Goal: Task Accomplishment & Management: Manage account settings

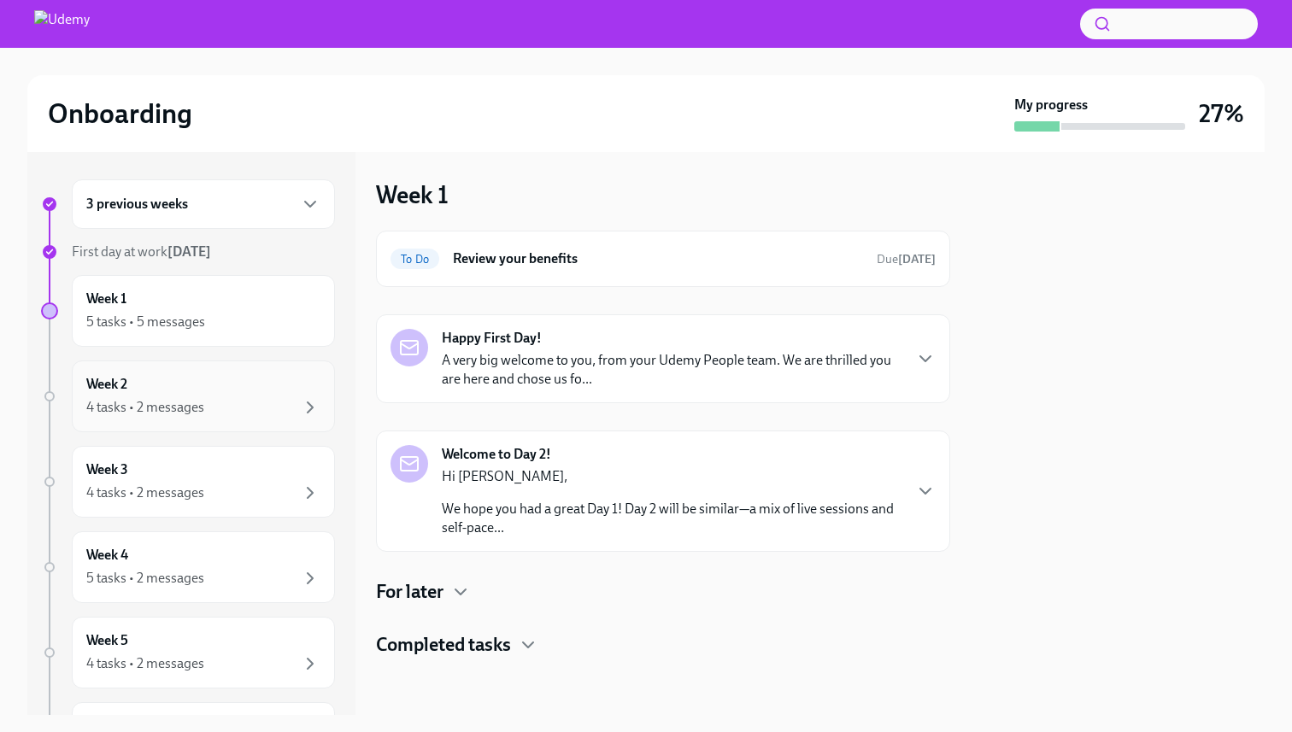
click at [168, 420] on div "Week 2 4 tasks • 2 messages" at bounding box center [203, 397] width 263 height 72
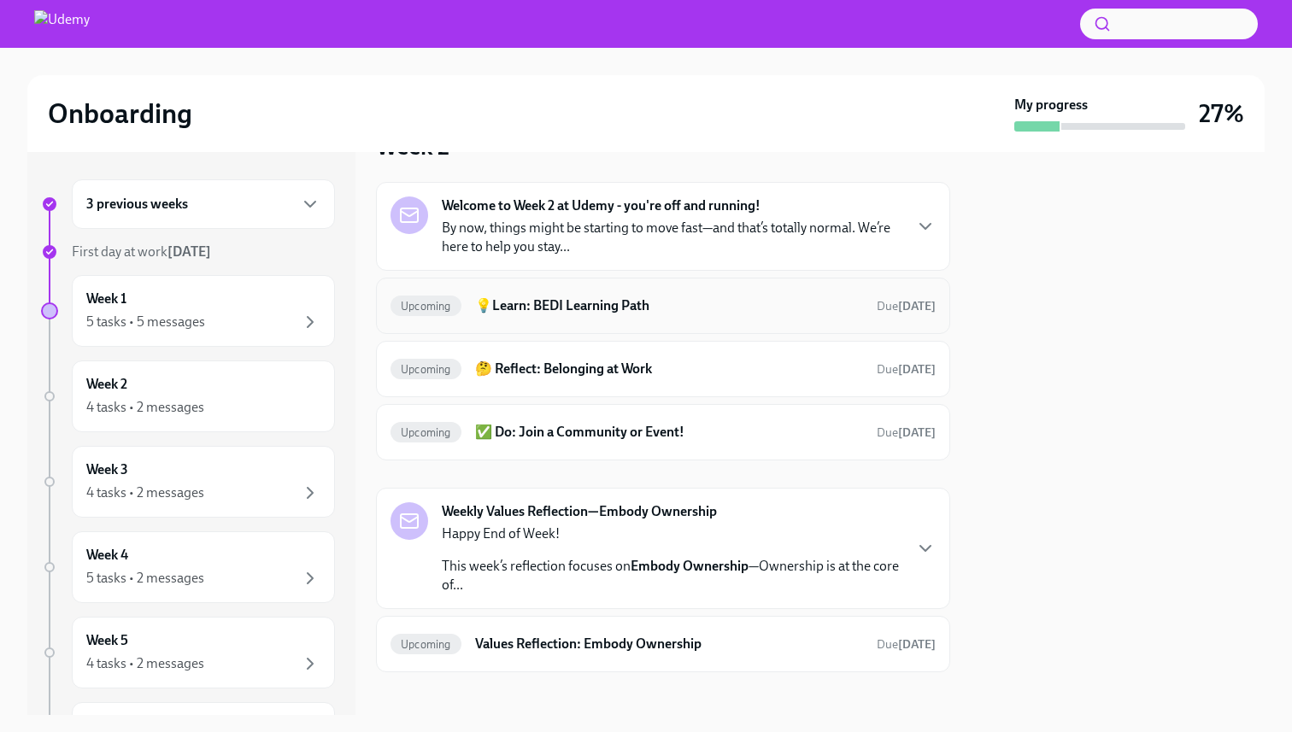
scroll to position [61, 0]
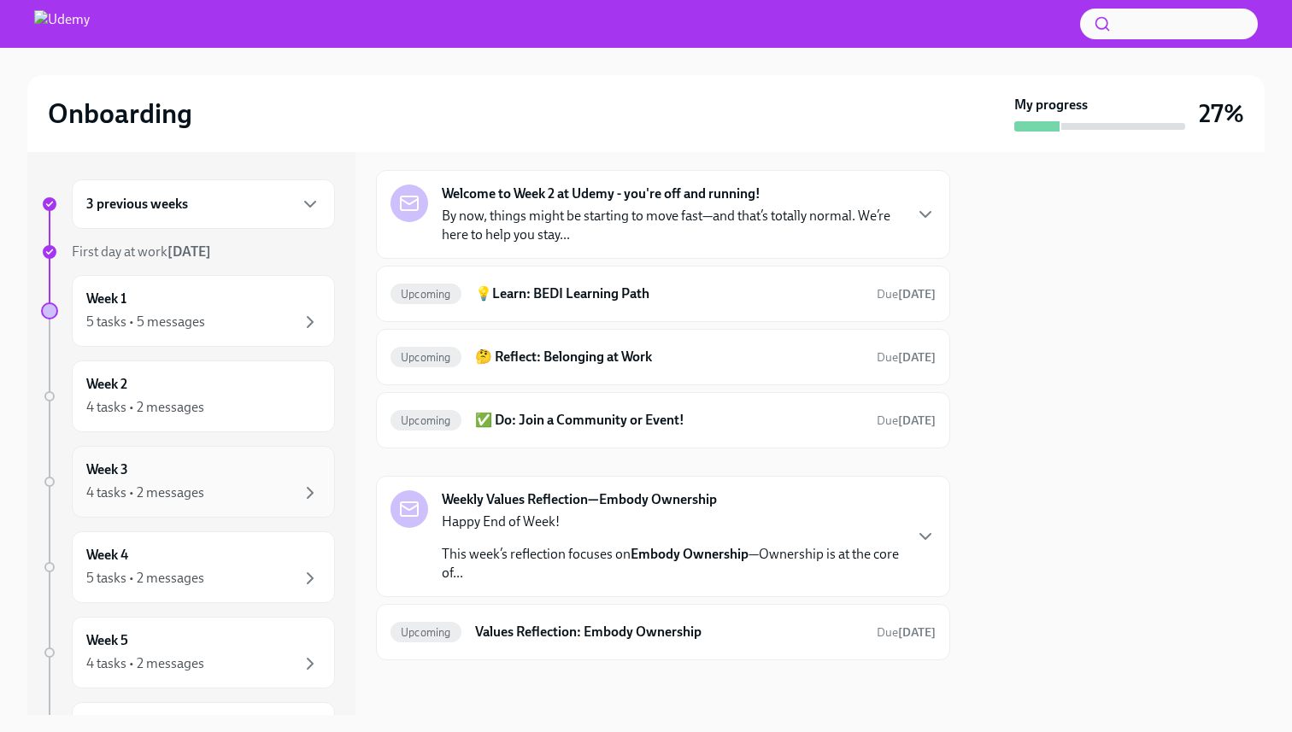
click at [242, 467] on div "Week 3 4 tasks • 2 messages" at bounding box center [203, 482] width 234 height 43
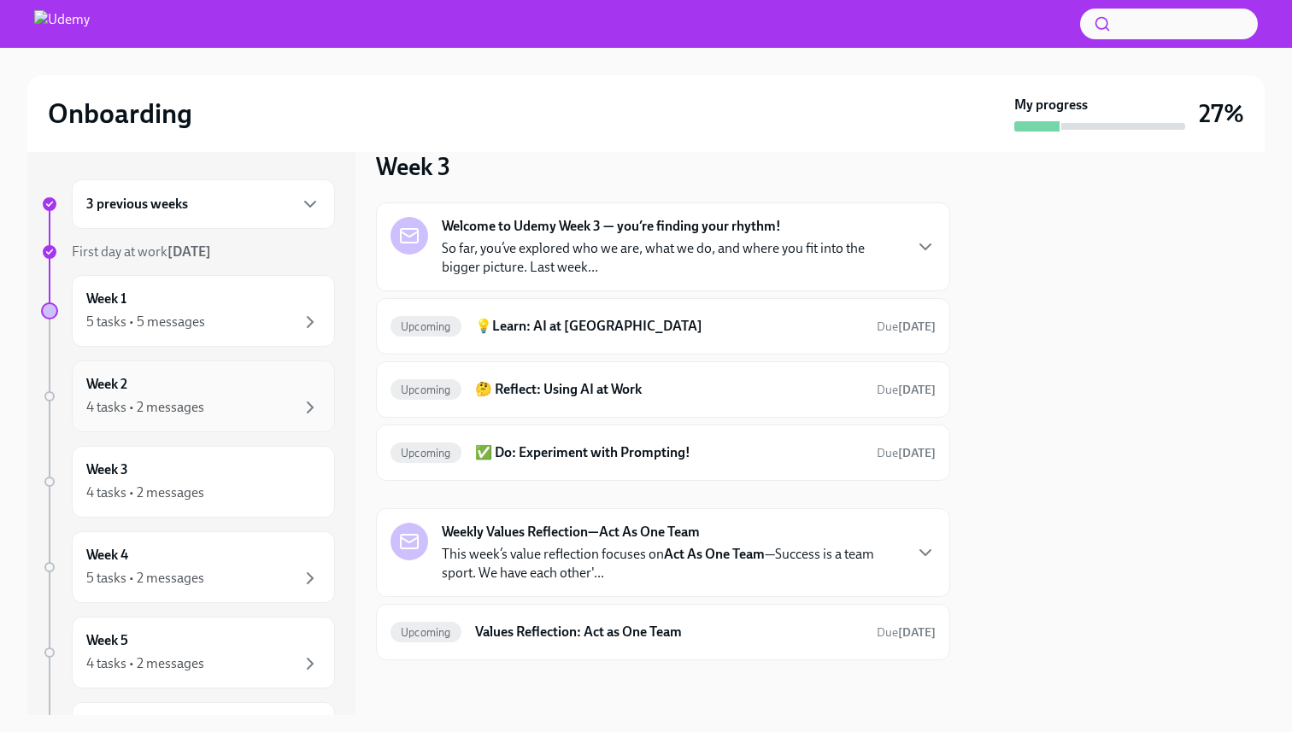
click at [244, 382] on div "Week 2 4 tasks • 2 messages" at bounding box center [203, 396] width 234 height 43
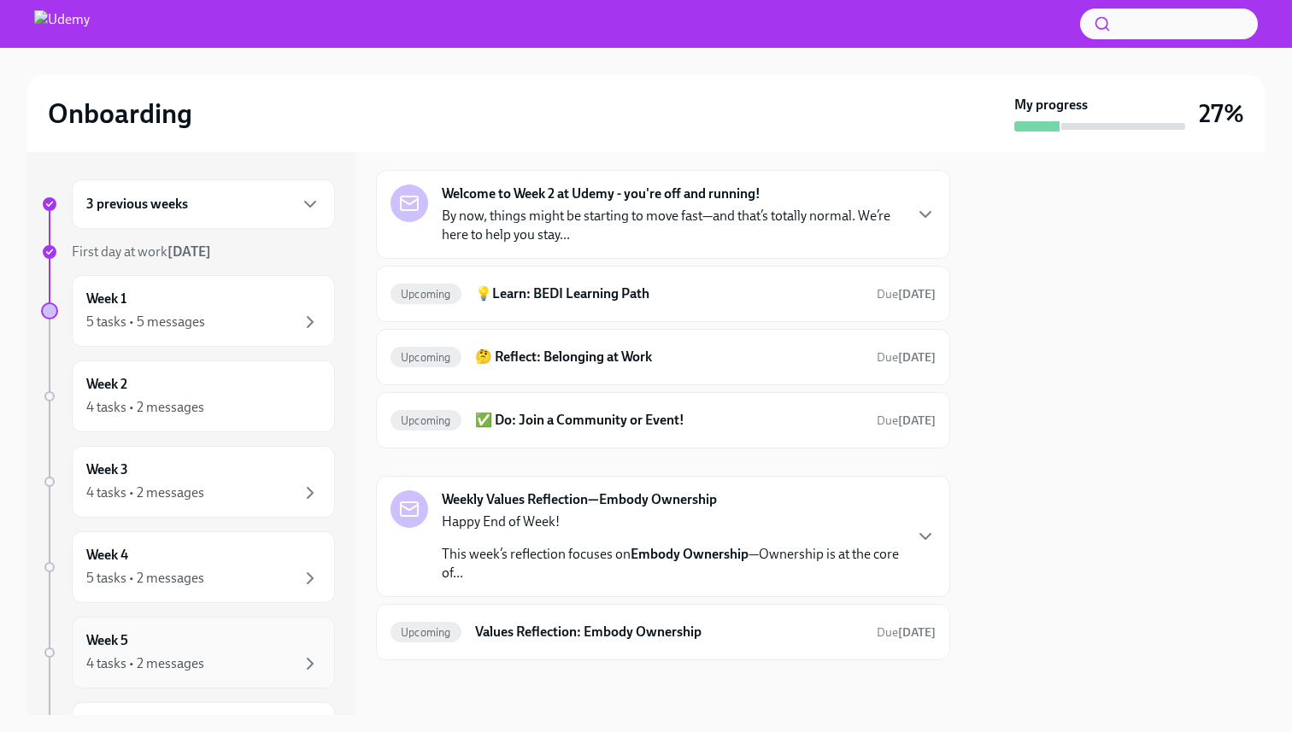
click at [216, 630] on div "Week 5 4 tasks • 2 messages" at bounding box center [203, 653] width 263 height 72
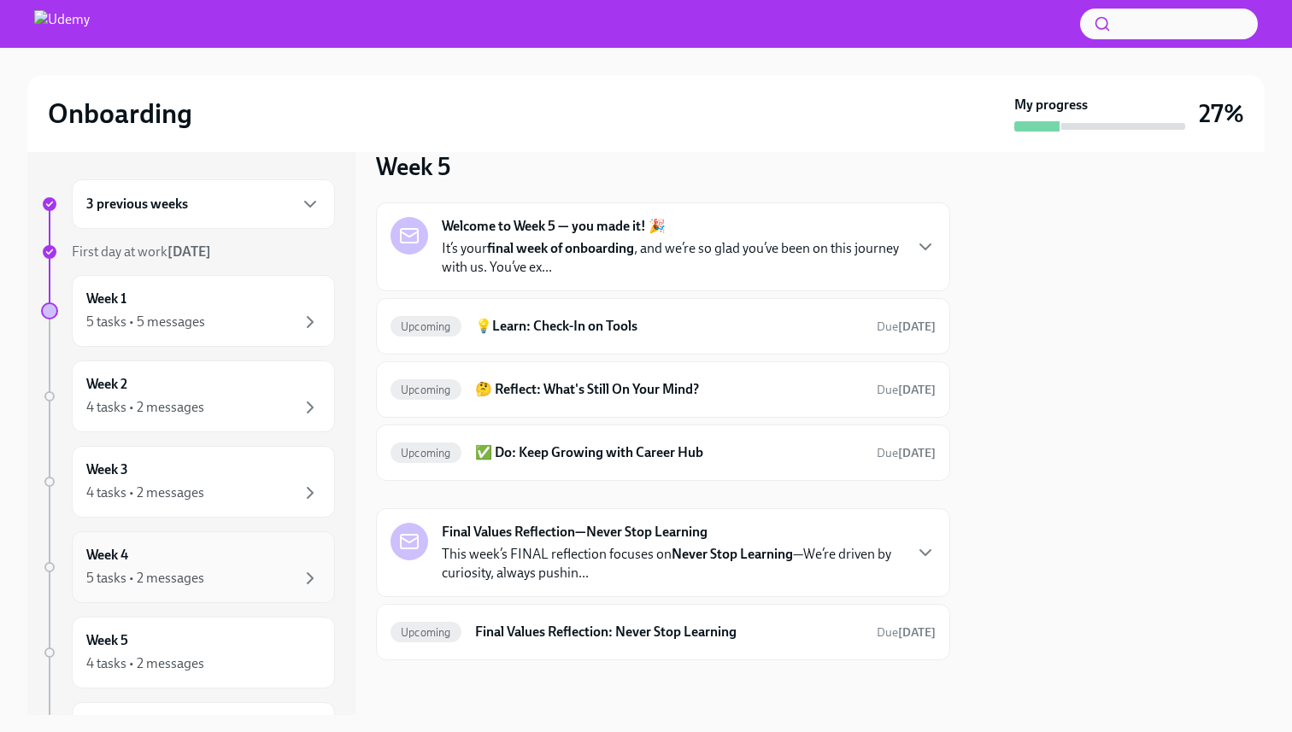
click at [253, 561] on div "Week 4 5 tasks • 2 messages" at bounding box center [203, 567] width 234 height 43
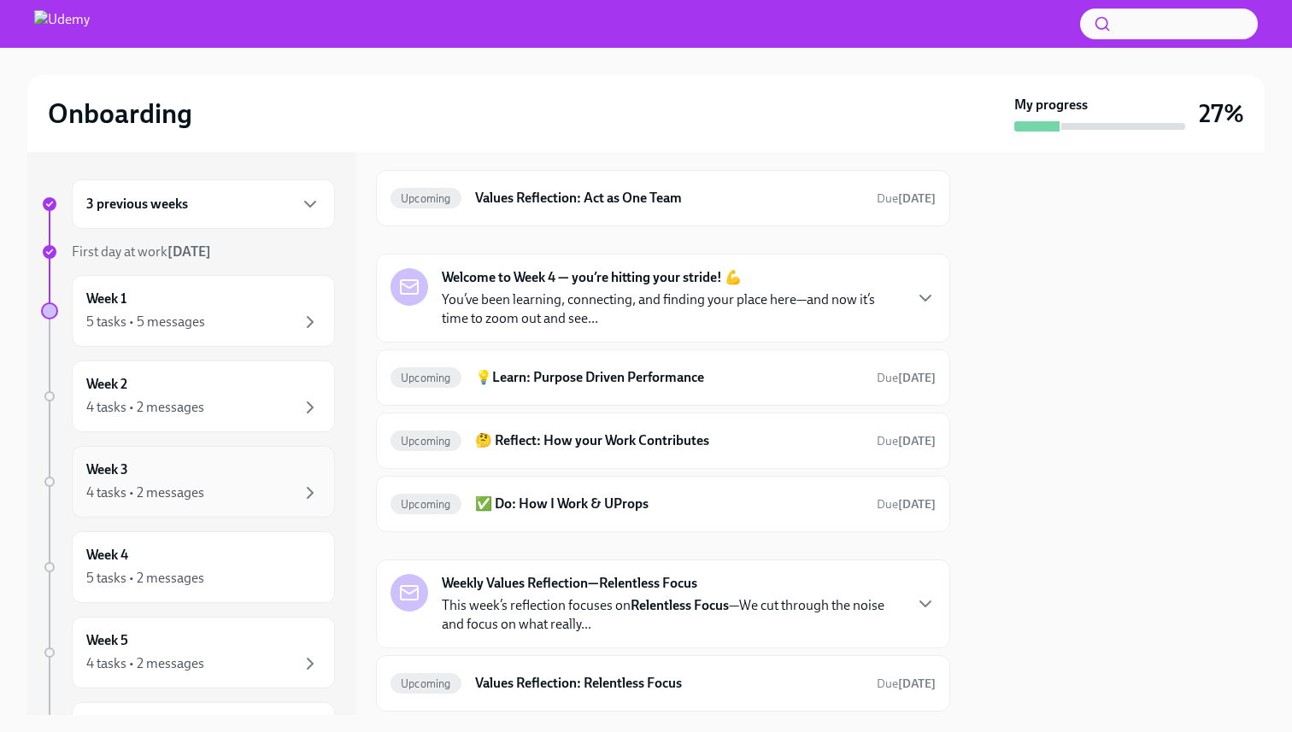
click at [256, 483] on div "4 tasks • 2 messages" at bounding box center [203, 493] width 234 height 21
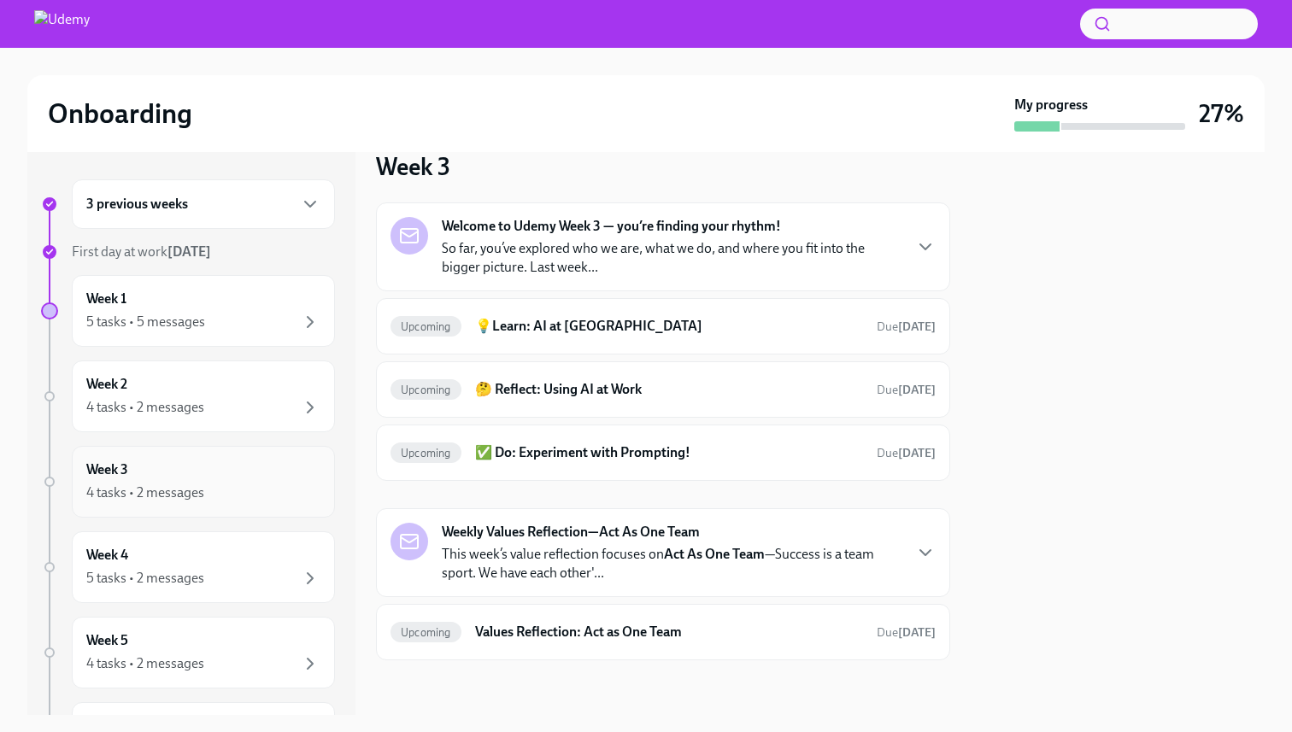
click at [269, 451] on div "Week 3 4 tasks • 2 messages" at bounding box center [203, 482] width 263 height 72
click at [236, 348] on div "3 previous weeks First day at work [DATE] Week 1 5 tasks • 5 messages Week 2 4 …" at bounding box center [188, 527] width 294 height 696
click at [241, 328] on div "5 tasks • 5 messages" at bounding box center [203, 322] width 234 height 21
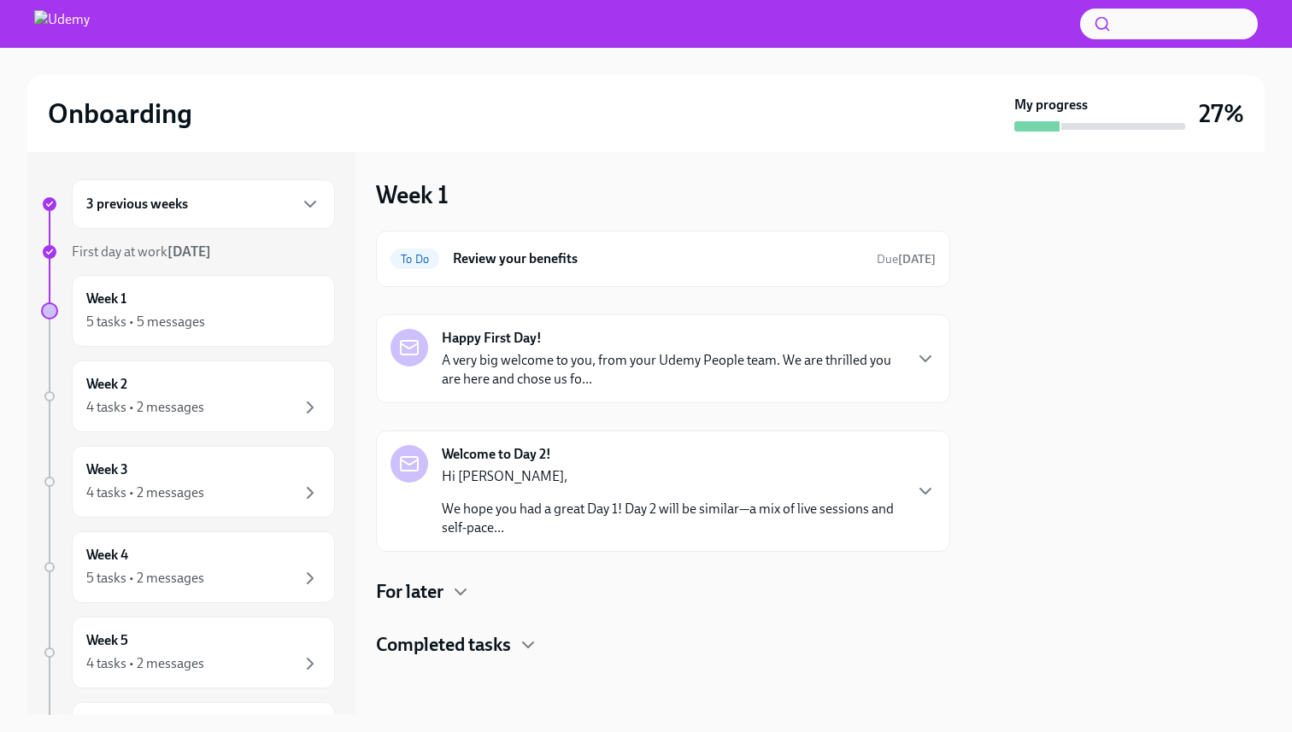
click at [507, 638] on h4 "Completed tasks" at bounding box center [443, 645] width 135 height 26
click at [439, 579] on h4 "For later" at bounding box center [410, 592] width 68 height 26
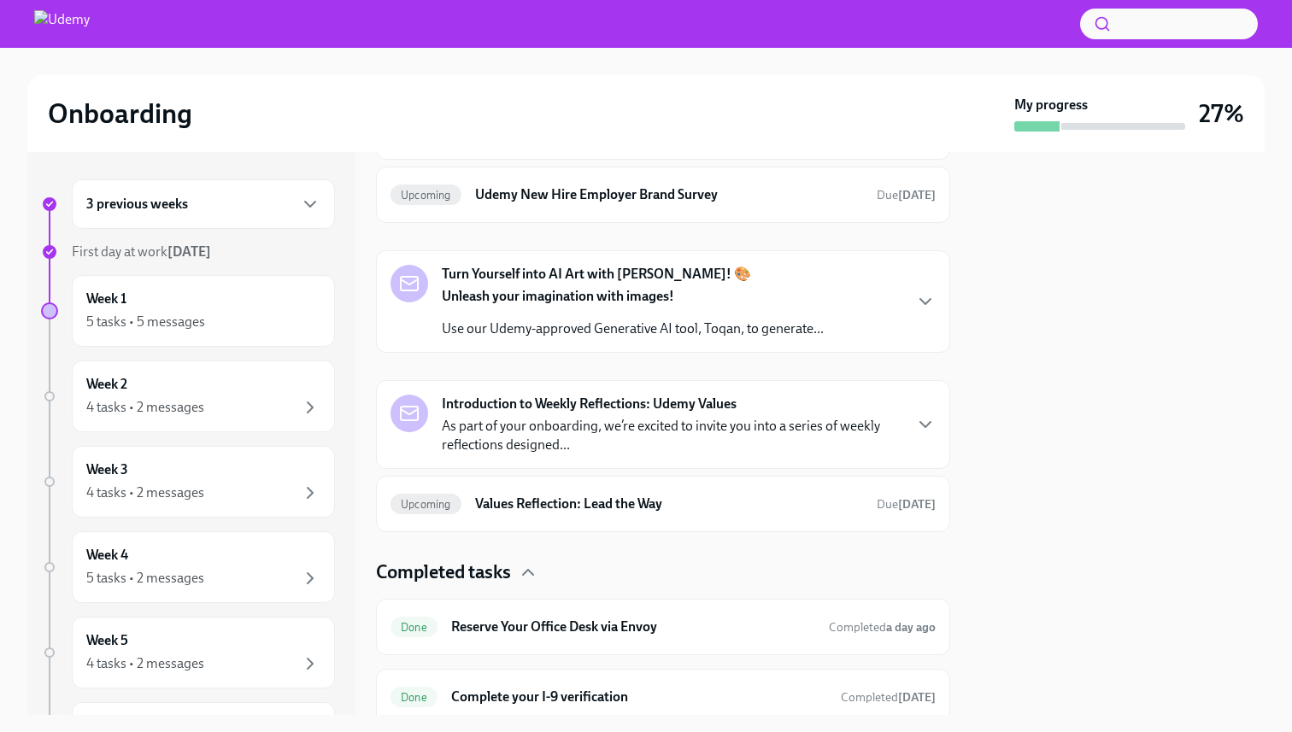
scroll to position [577, 0]
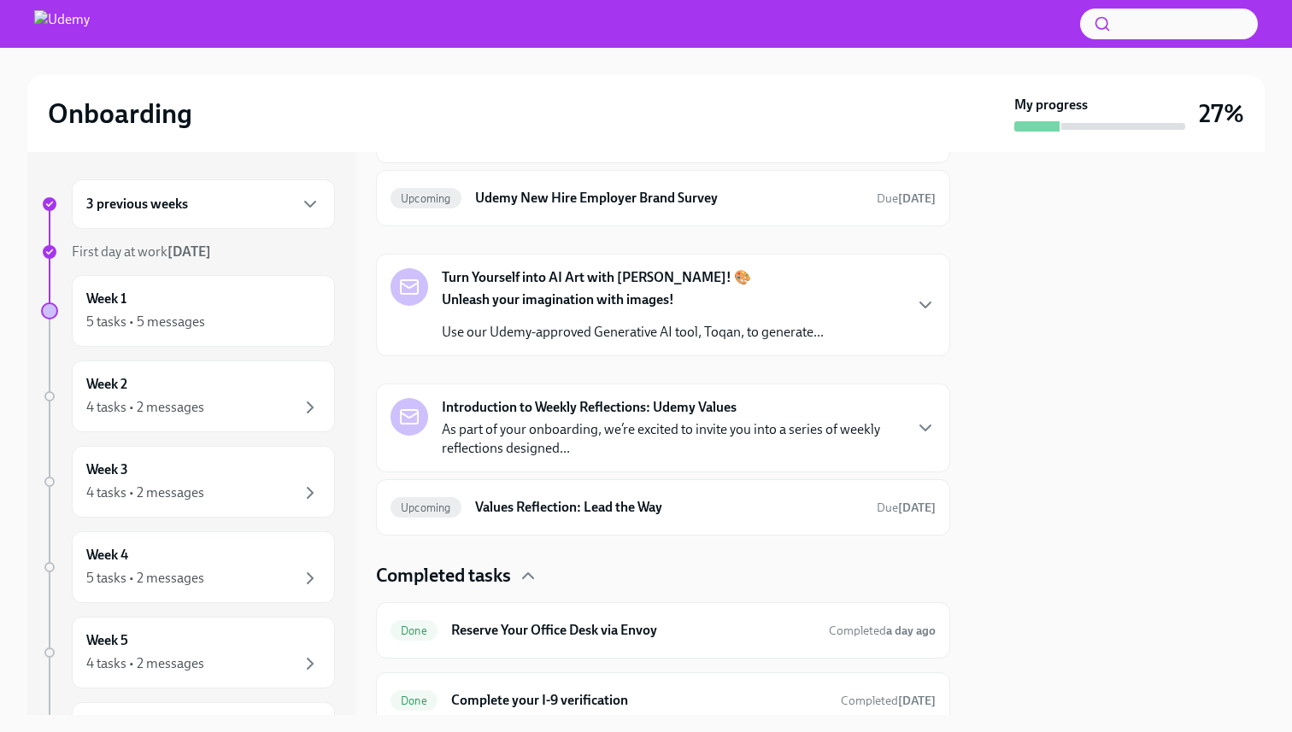
click at [493, 444] on p "As part of your onboarding, we’re excited to invite you into a series of weekly…" at bounding box center [672, 439] width 460 height 38
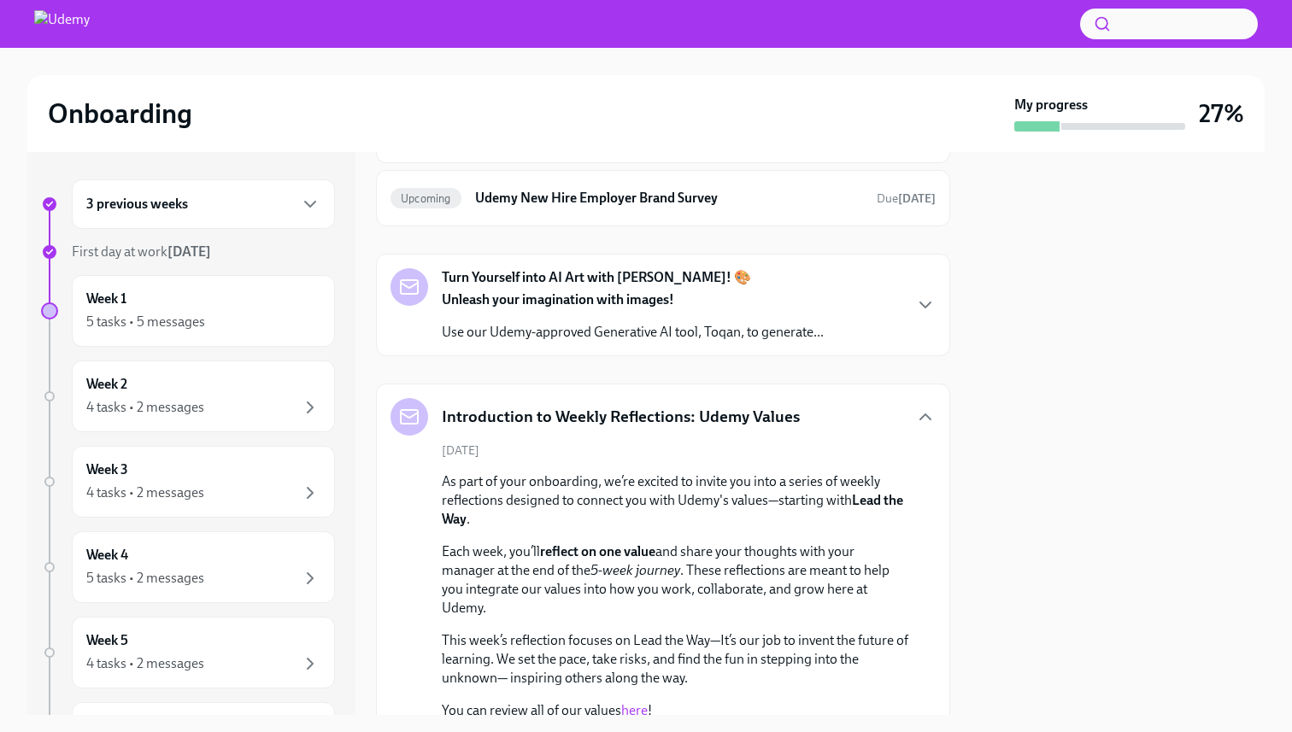
click at [538, 334] on p "Use our Udemy-approved Generative AI tool, Toqan, to generate..." at bounding box center [633, 332] width 382 height 19
